Goal: Use online tool/utility: Utilize a website feature to perform a specific function

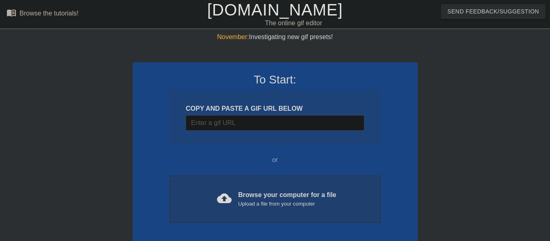
click at [247, 203] on div "Upload a file from your computer" at bounding box center [287, 204] width 98 height 8
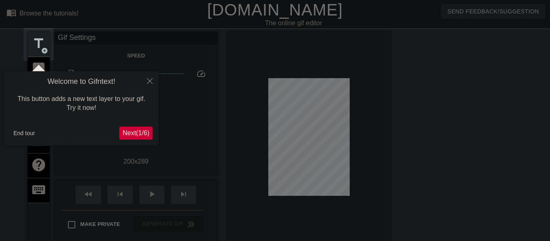
scroll to position [20, 0]
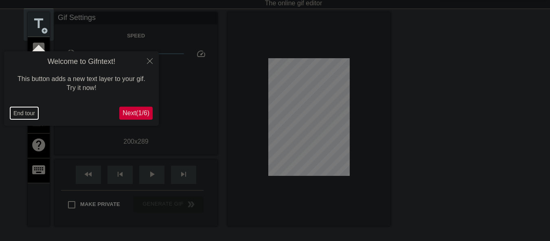
click at [29, 111] on button "End tour" at bounding box center [24, 113] width 28 height 12
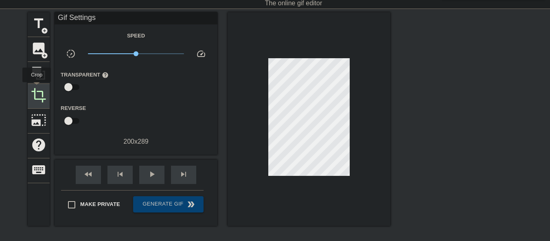
click at [37, 88] on span "crop" at bounding box center [38, 95] width 15 height 15
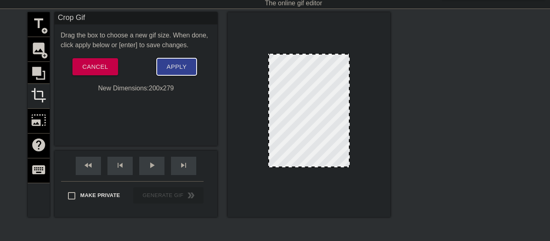
click at [175, 64] on span "Apply" at bounding box center [176, 66] width 20 height 11
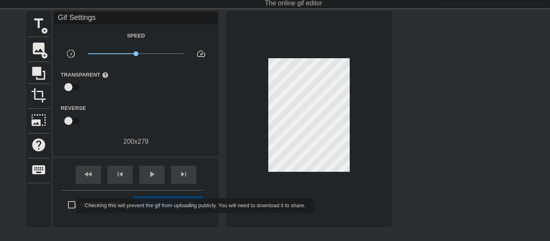
click at [71, 206] on input "Make Private" at bounding box center [71, 204] width 17 height 17
checkbox input "true"
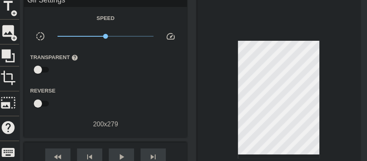
scroll to position [47, 0]
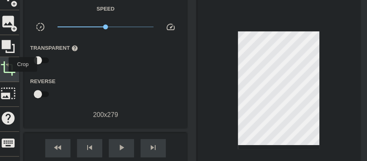
click at [3, 64] on span "crop" at bounding box center [7, 68] width 15 height 15
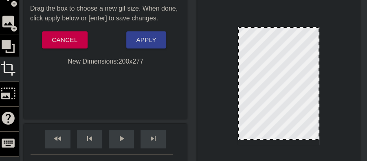
click at [276, 140] on div at bounding box center [279, 139] width 80 height 4
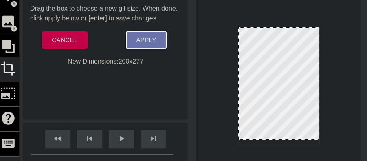
click at [140, 37] on span "Apply" at bounding box center [146, 40] width 20 height 11
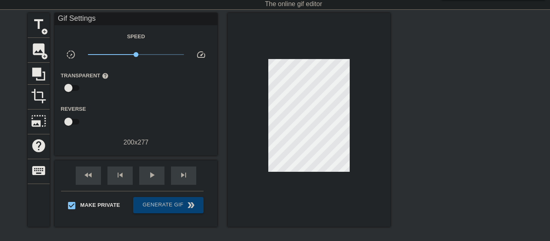
scroll to position [6, 0]
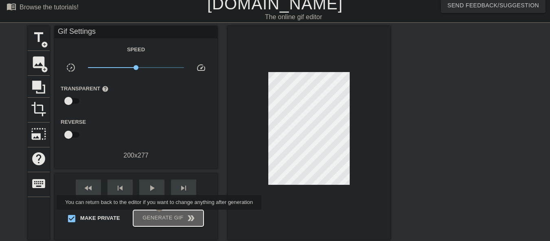
click at [160, 215] on span "Generate Gif double_arrow" at bounding box center [168, 218] width 64 height 10
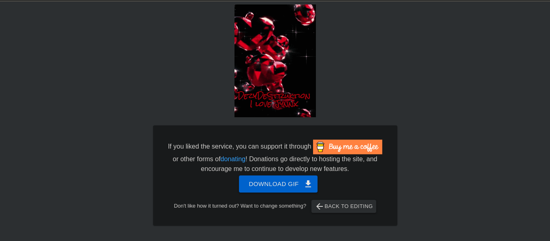
scroll to position [39, 0]
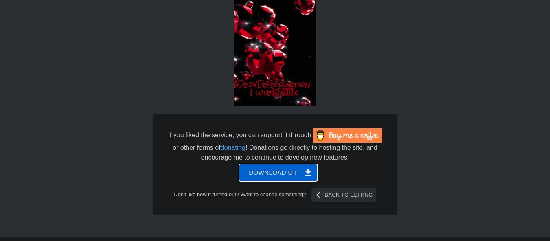
click at [277, 171] on span "Download gif get_app" at bounding box center [278, 172] width 59 height 11
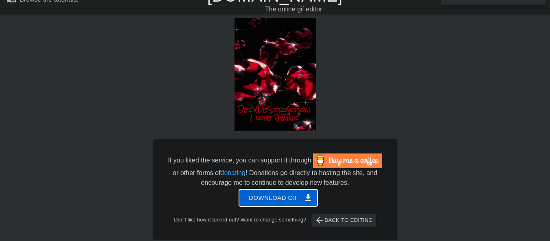
scroll to position [0, 0]
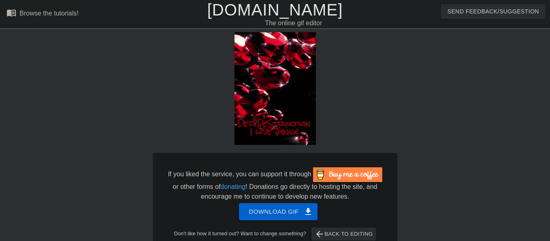
click at [254, 18] on link "[DOMAIN_NAME]" at bounding box center [275, 10] width 136 height 18
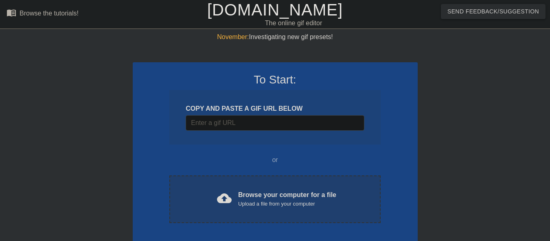
click at [216, 205] on div "cloud_upload" at bounding box center [223, 200] width 18 height 18
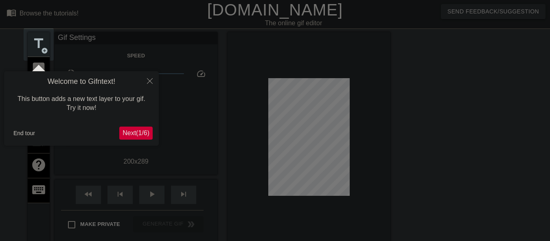
scroll to position [20, 0]
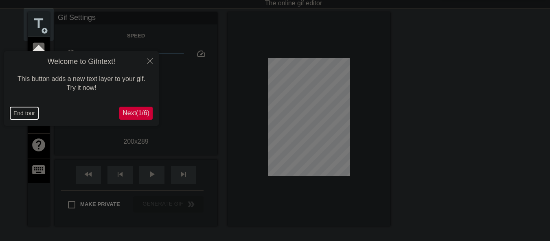
click at [18, 111] on button "End tour" at bounding box center [24, 113] width 28 height 12
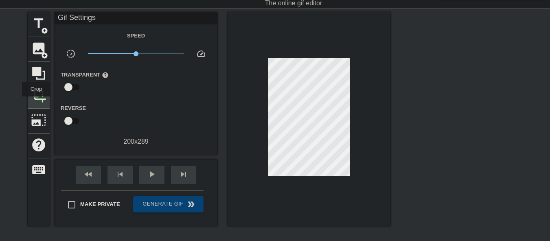
click at [36, 102] on div "crop" at bounding box center [39, 96] width 22 height 25
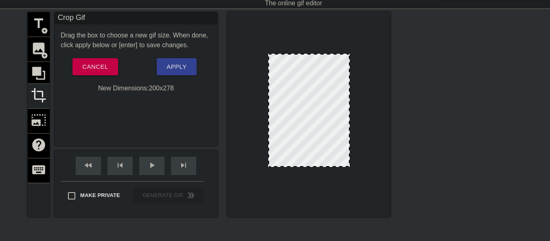
drag, startPoint x: 320, startPoint y: 171, endPoint x: 320, endPoint y: 166, distance: 4.5
click at [320, 166] on div at bounding box center [309, 166] width 80 height 4
click at [171, 74] on button "Apply" at bounding box center [176, 66] width 39 height 17
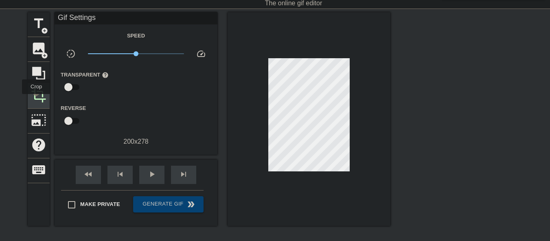
click at [40, 96] on span "crop" at bounding box center [38, 95] width 15 height 15
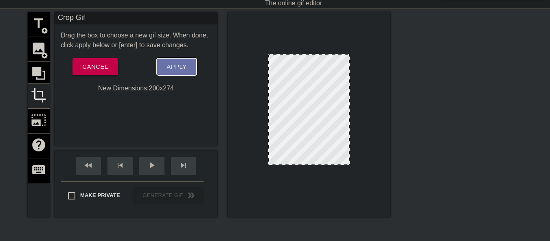
click at [169, 75] on button "Apply" at bounding box center [176, 66] width 39 height 17
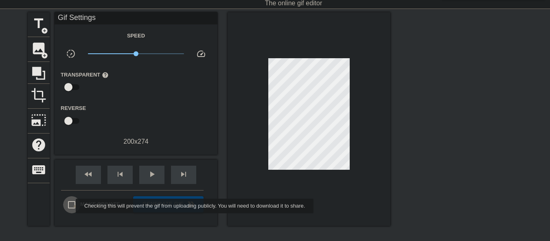
click at [70, 206] on input "Make Private" at bounding box center [71, 204] width 17 height 17
checkbox input "true"
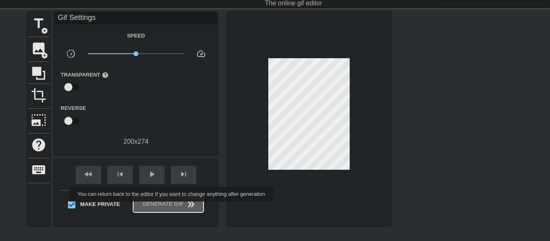
click at [172, 207] on span "Generate Gif double_arrow" at bounding box center [168, 204] width 64 height 10
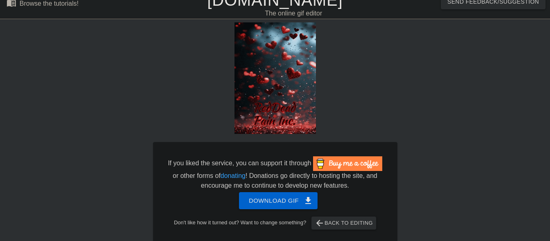
scroll to position [39, 0]
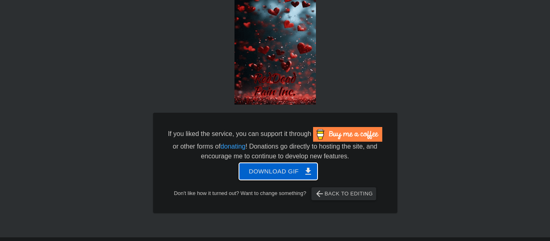
click at [258, 173] on span "Download gif get_app" at bounding box center [278, 171] width 59 height 11
